Goal: Task Accomplishment & Management: Use online tool/utility

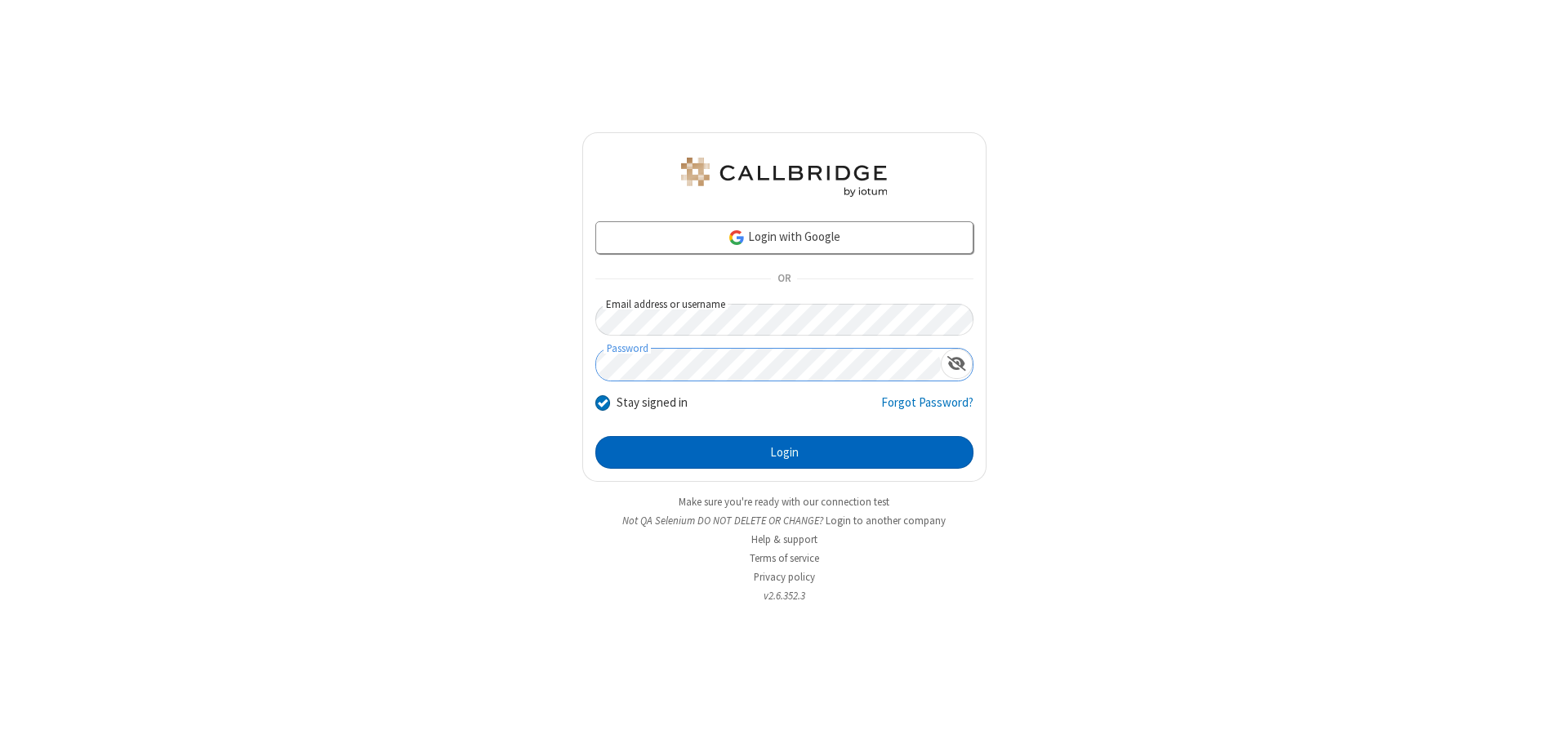
click at [784, 452] on button "Login" at bounding box center [784, 452] width 378 height 33
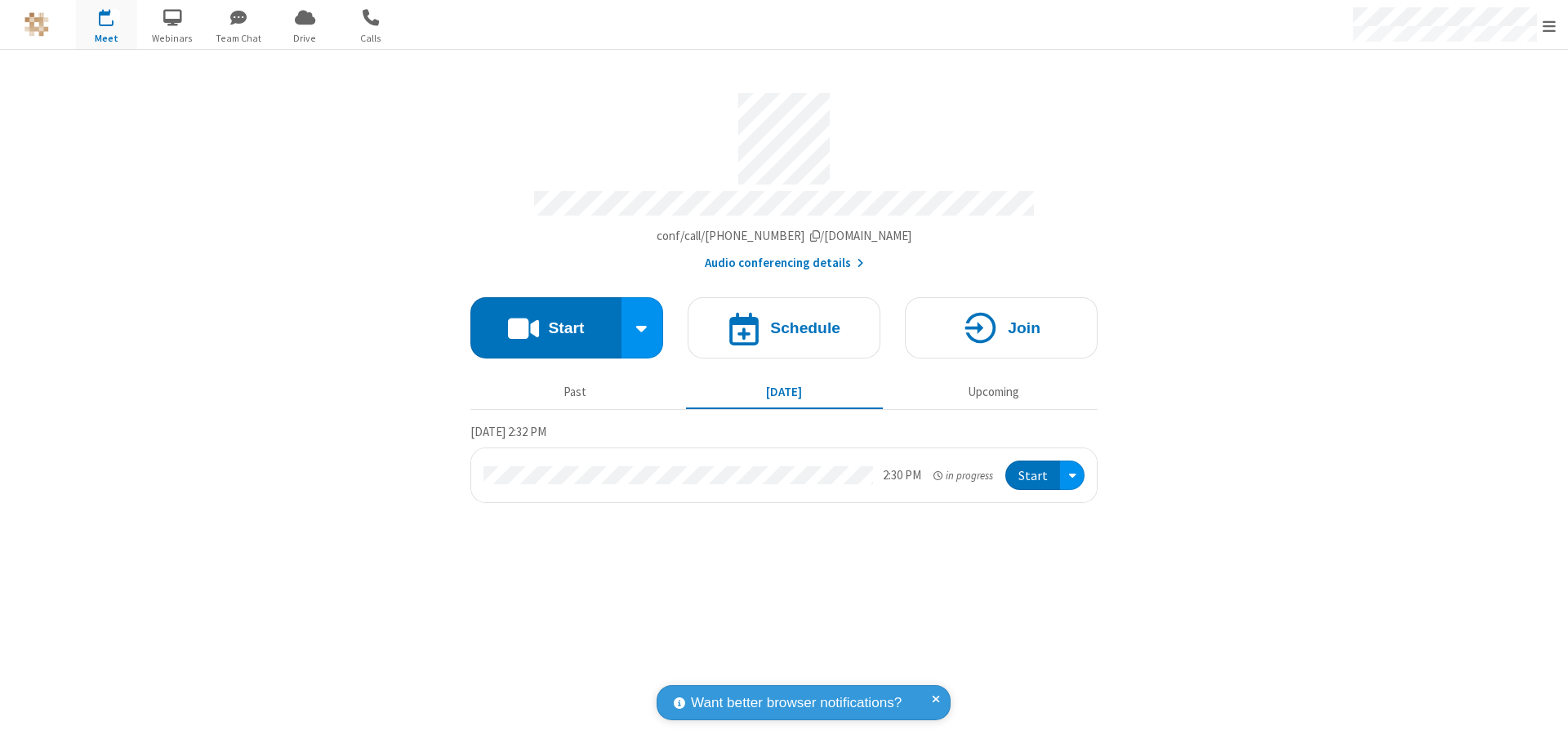
click at [545, 321] on button "Start" at bounding box center [545, 327] width 151 height 61
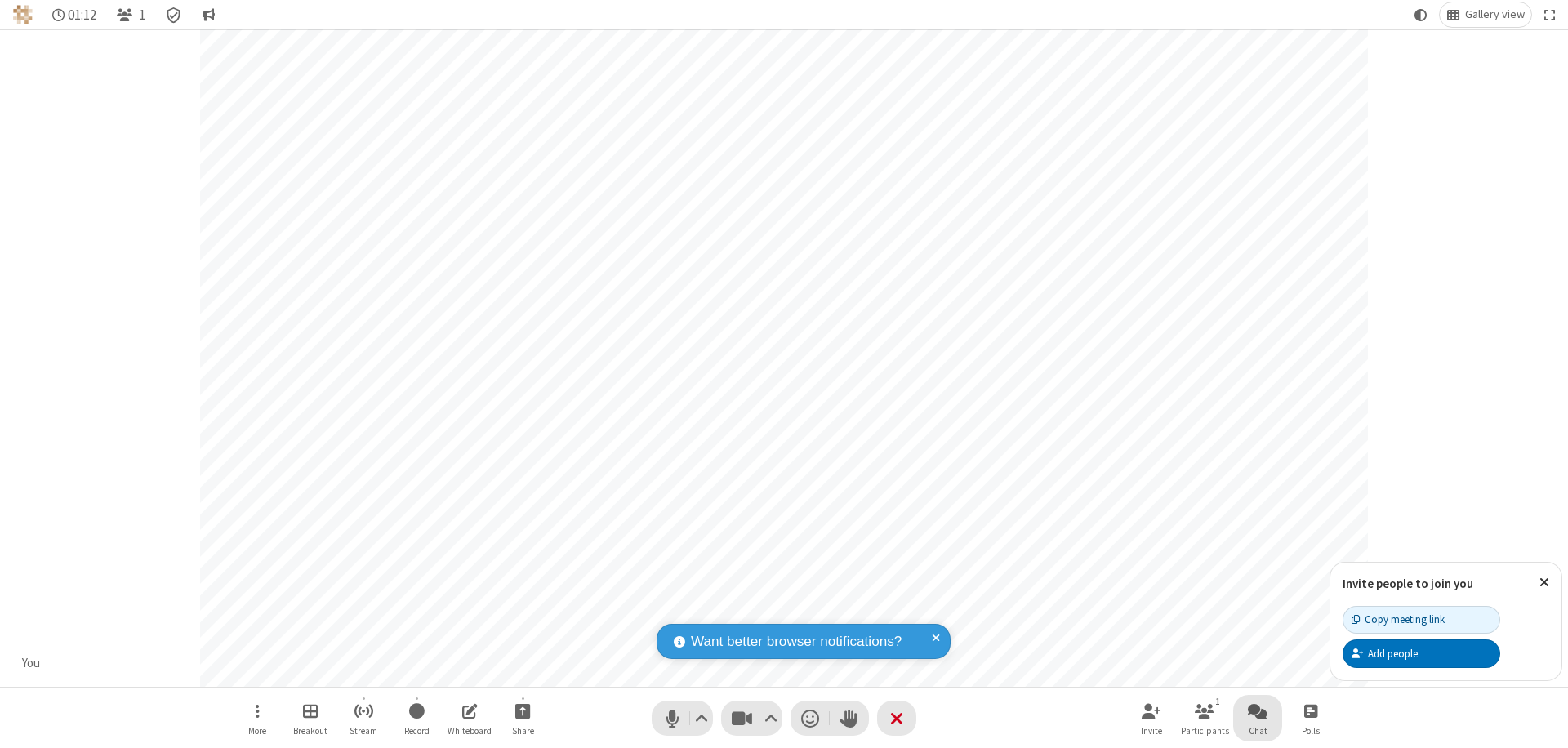
click at [1258, 711] on span "Open chat" at bounding box center [1257, 711] width 20 height 21
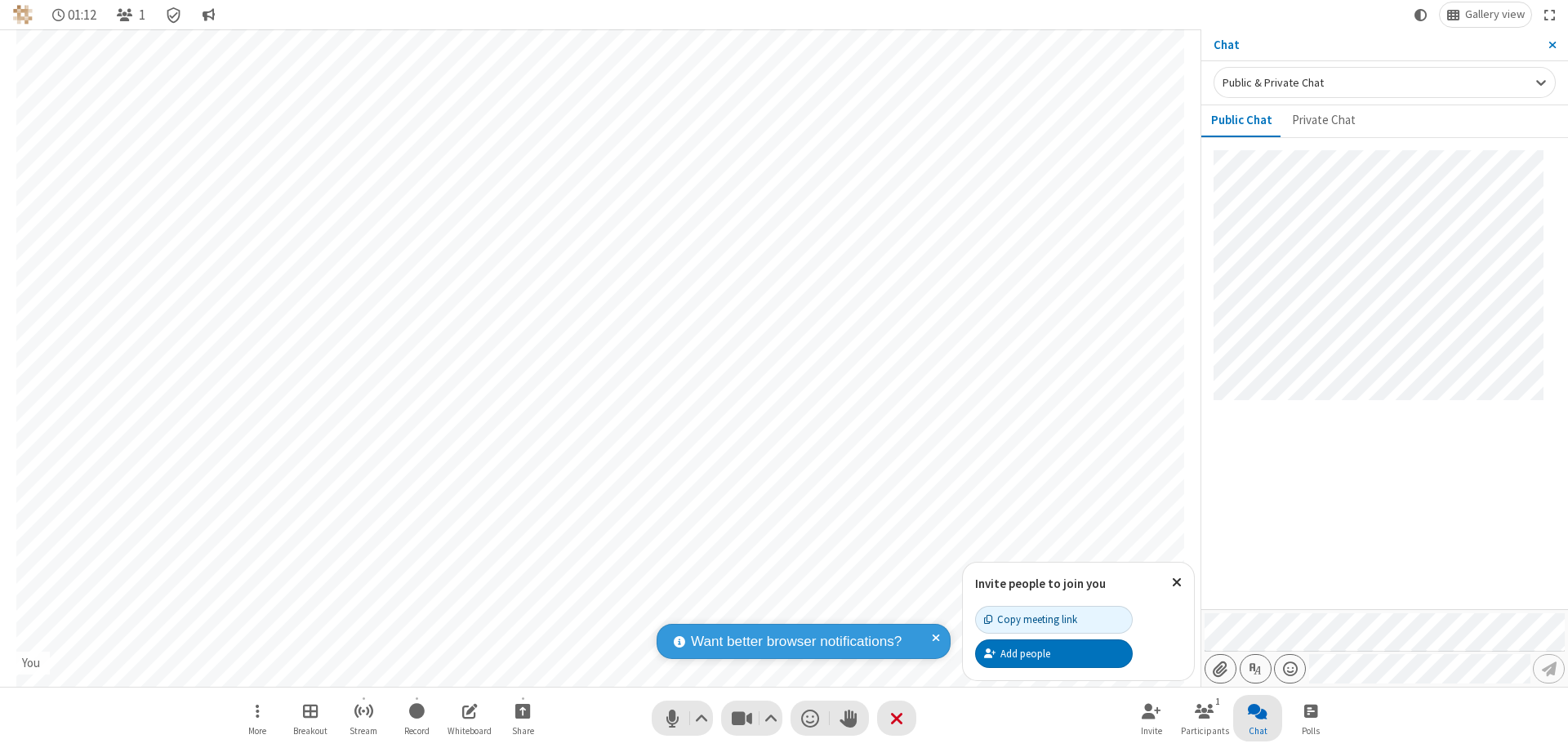
type input "C:\fakepath\doc_test.docx"
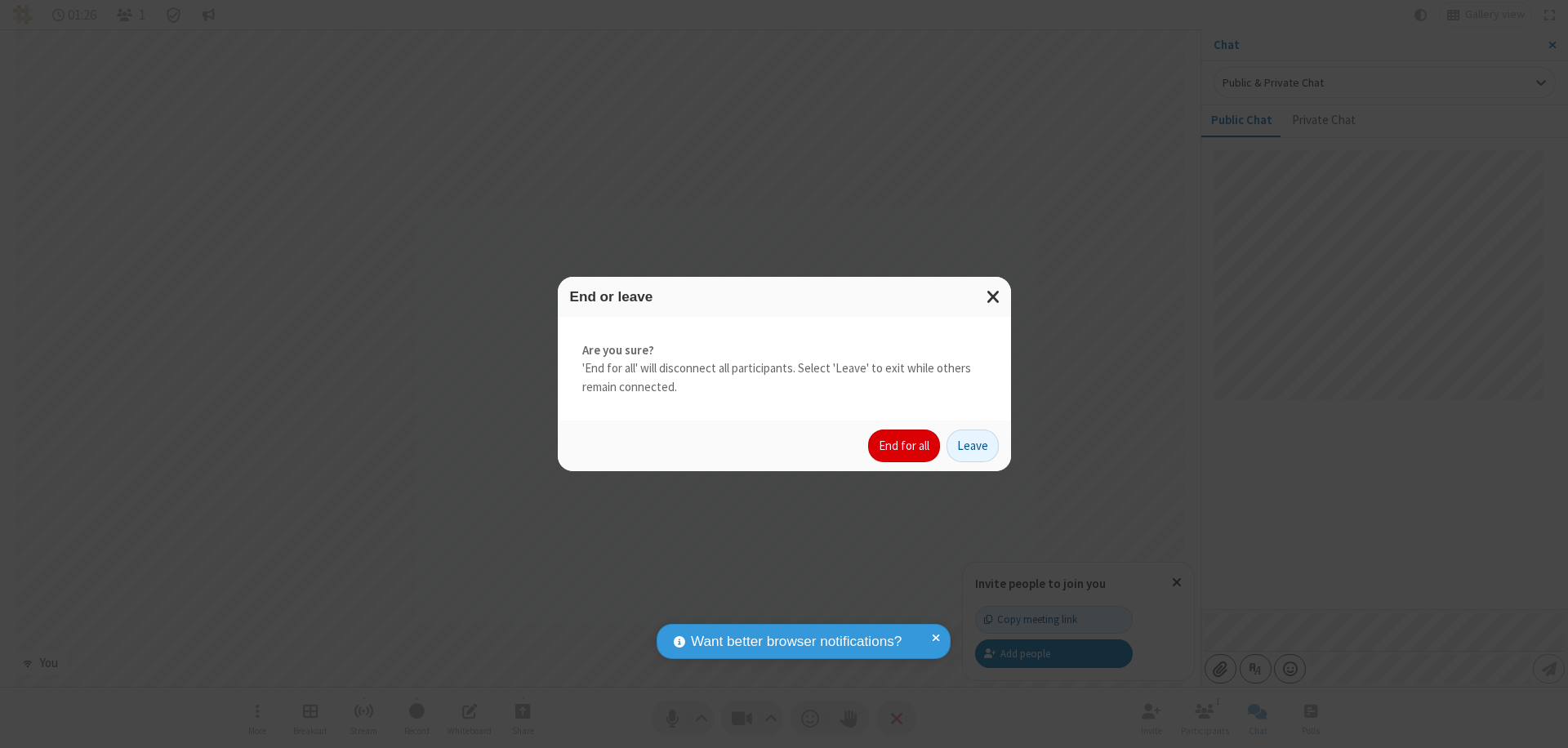
click at [905, 446] on button "End for all" at bounding box center [904, 446] width 72 height 33
